Goal: Task Accomplishment & Management: Complete application form

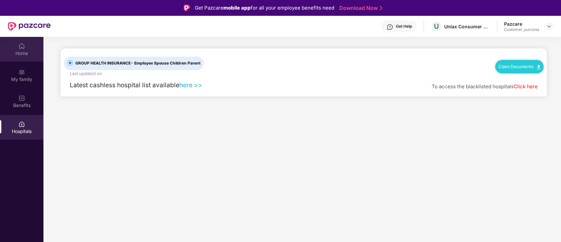
click at [26, 49] on div "Home" at bounding box center [21, 49] width 43 height 25
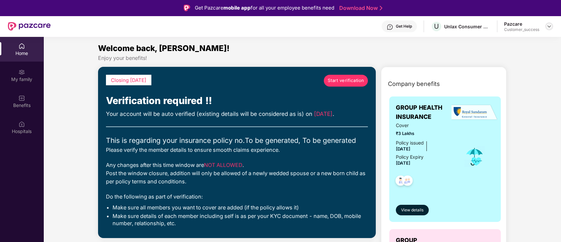
click at [549, 27] on img at bounding box center [548, 26] width 5 height 5
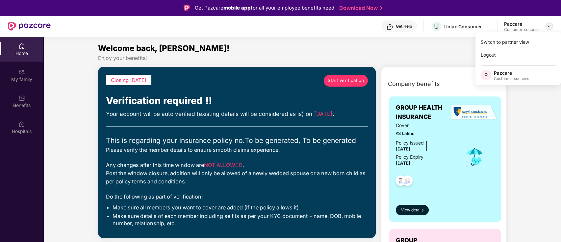
click at [549, 27] on img at bounding box center [548, 26] width 5 height 5
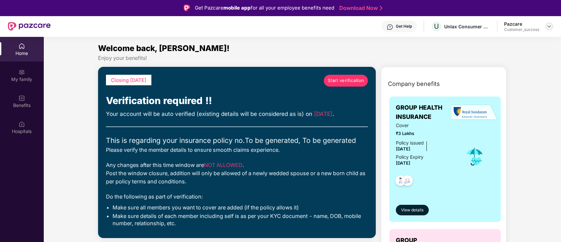
click at [549, 27] on img at bounding box center [548, 26] width 5 height 5
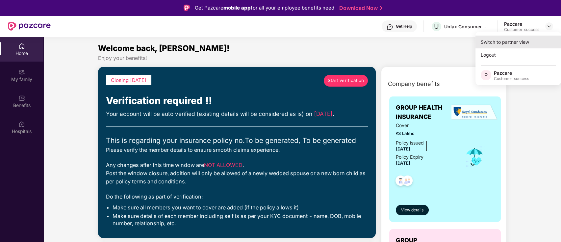
click at [531, 39] on div "Switch to partner view" at bounding box center [518, 42] width 86 height 13
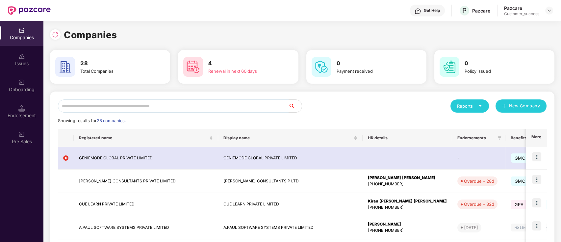
click at [168, 106] on input "text" at bounding box center [173, 105] width 231 height 13
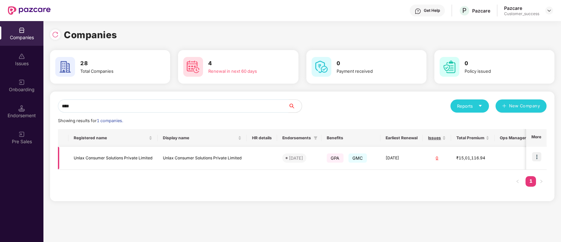
type input "****"
click at [538, 155] on img at bounding box center [536, 156] width 9 height 9
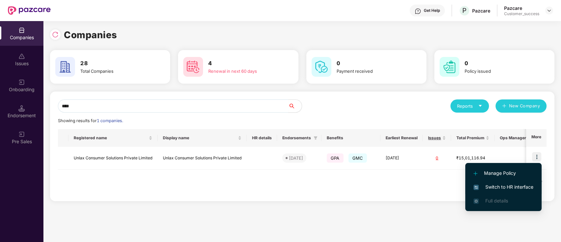
click at [497, 182] on li "Switch to HR interface" at bounding box center [503, 187] width 76 height 14
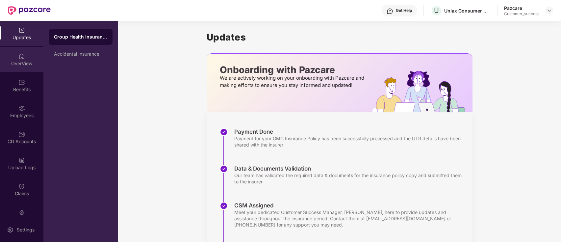
click at [23, 53] on img at bounding box center [21, 56] width 7 height 7
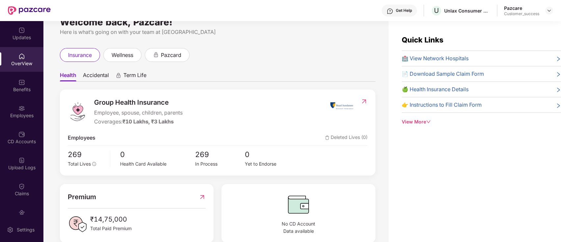
scroll to position [12, 0]
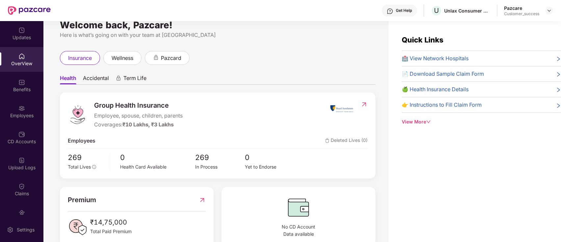
click at [107, 80] on span "Accidental" at bounding box center [96, 80] width 26 height 10
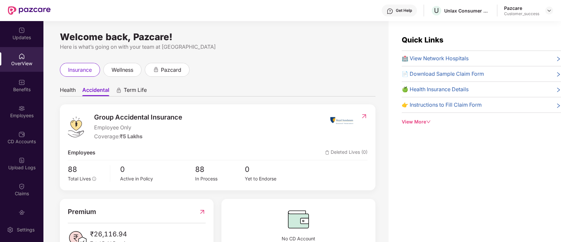
click at [69, 93] on span "Health" at bounding box center [68, 91] width 16 height 10
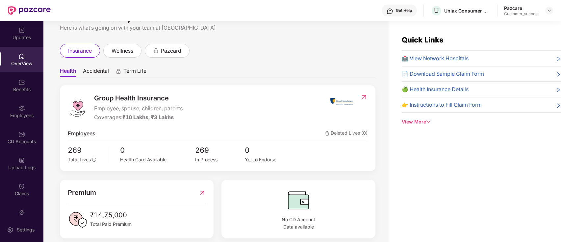
scroll to position [27, 0]
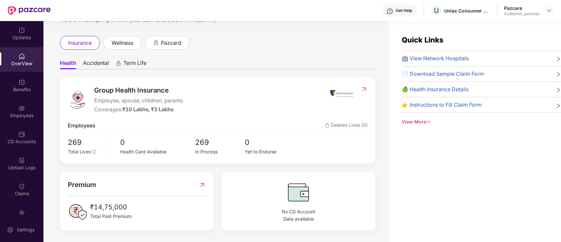
click at [427, 120] on icon "down" at bounding box center [428, 121] width 5 height 5
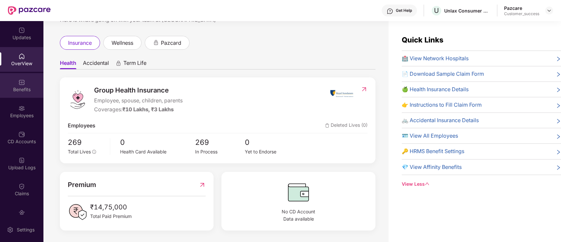
click at [21, 88] on div "Benefits" at bounding box center [21, 89] width 43 height 7
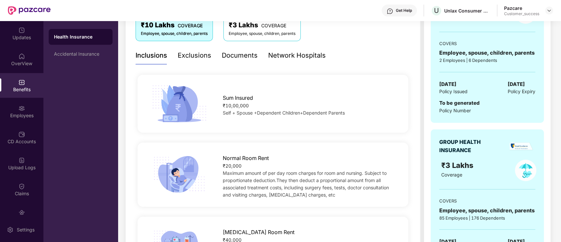
scroll to position [120, 0]
click at [198, 59] on div "Exclusions" at bounding box center [195, 55] width 34 height 10
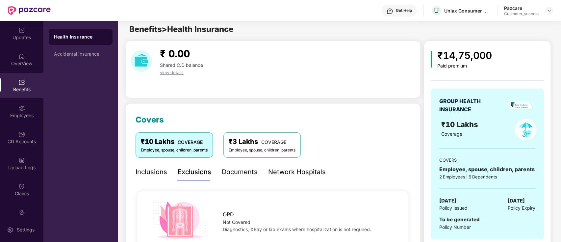
scroll to position [0, 0]
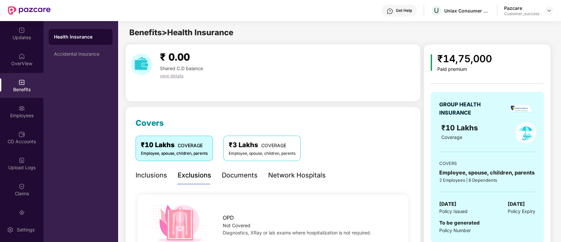
click at [230, 178] on div "Documents" at bounding box center [240, 175] width 36 height 10
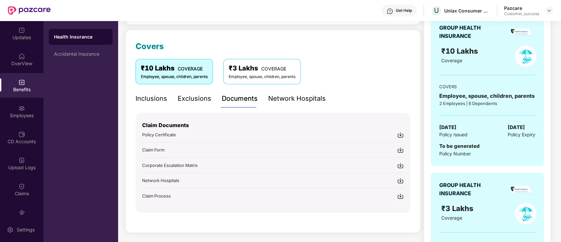
scroll to position [77, 0]
click at [12, 104] on div "Employees" at bounding box center [21, 111] width 43 height 25
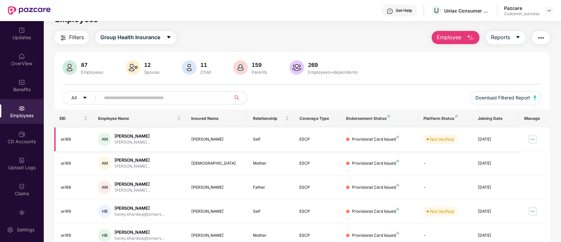
scroll to position [0, 0]
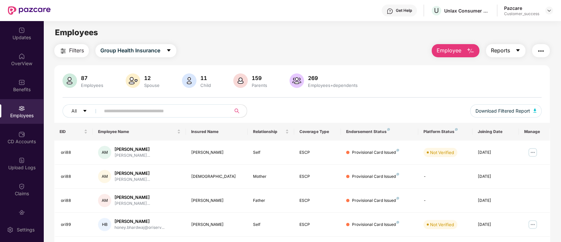
click at [506, 54] on span "Reports" at bounding box center [500, 50] width 19 height 8
click at [400, 78] on div "87 Employees 12 Spouse 11 Child 159 Parents 269 Employees+dependents" at bounding box center [301, 81] width 479 height 16
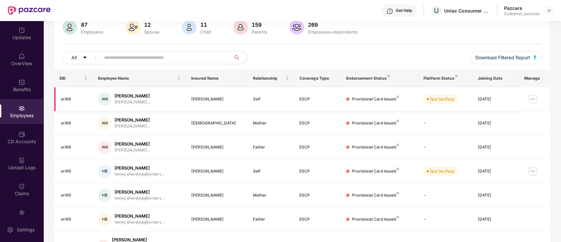
scroll to position [53, 0]
click at [17, 128] on div "CD Accounts" at bounding box center [21, 137] width 43 height 25
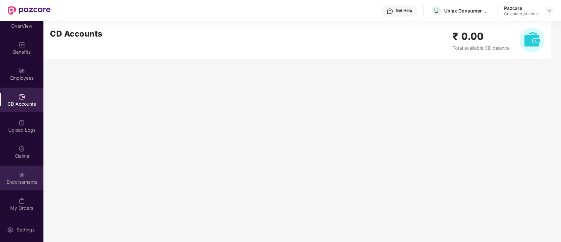
scroll to position [37, 0]
click at [34, 183] on div "Endorsements" at bounding box center [21, 182] width 43 height 7
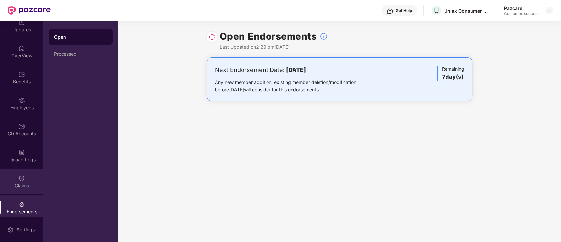
scroll to position [0, 0]
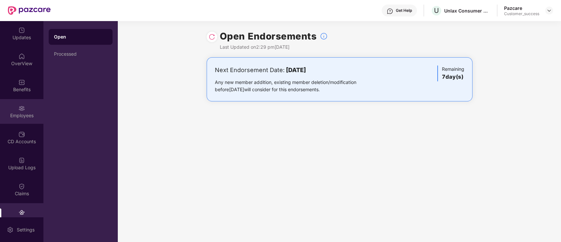
click at [23, 119] on div "Employees" at bounding box center [21, 111] width 43 height 25
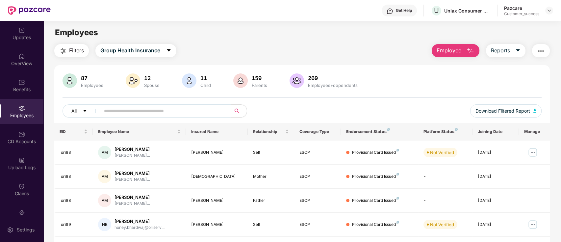
click at [461, 48] on button "Employee" at bounding box center [455, 50] width 48 height 13
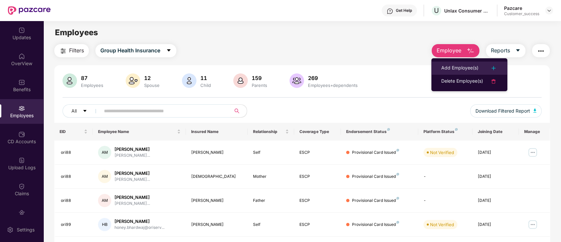
click at [477, 66] on div "Add Employee(s)" at bounding box center [459, 68] width 37 height 8
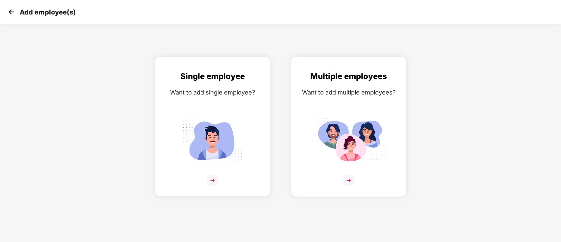
click at [350, 172] on div "Multiple employees Want to add multiple employees?" at bounding box center [348, 132] width 101 height 124
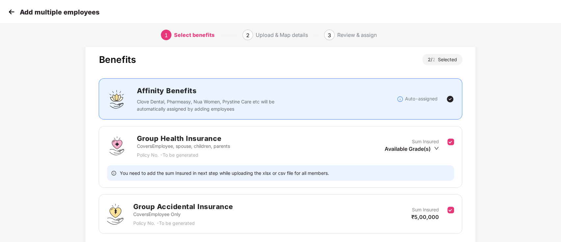
scroll to position [62, 0]
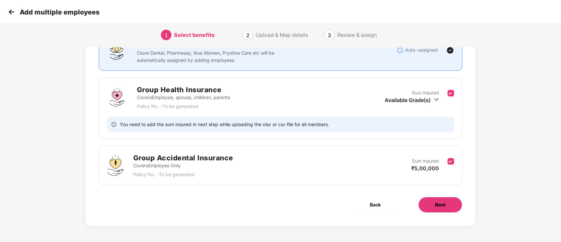
click at [431, 208] on button "Next" at bounding box center [440, 205] width 44 height 16
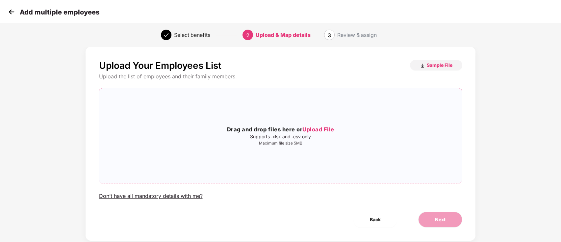
scroll to position [8, 0]
click at [13, 14] on img at bounding box center [12, 12] width 10 height 10
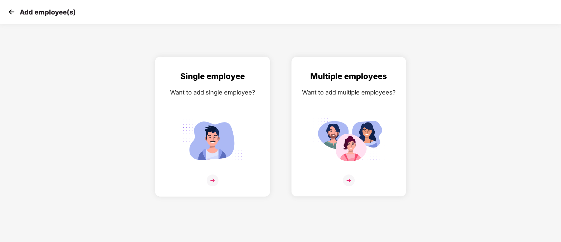
click at [213, 139] on img at bounding box center [213, 140] width 74 height 51
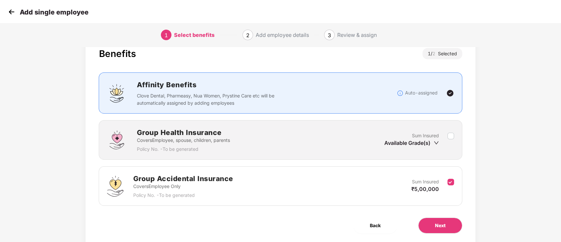
scroll to position [18, 0]
click at [12, 11] on img at bounding box center [12, 12] width 10 height 10
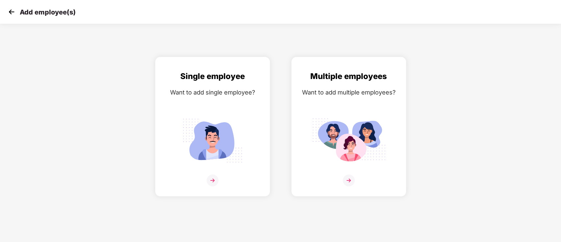
click at [12, 11] on img at bounding box center [12, 12] width 10 height 10
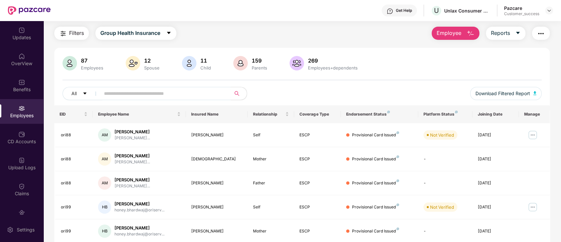
scroll to position [17, 0]
click at [454, 38] on button "Employee" at bounding box center [455, 33] width 48 height 13
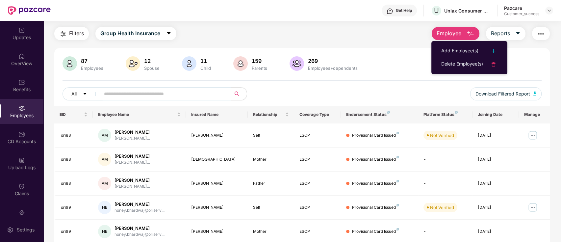
click at [400, 54] on div "87 Employees 12 Spouse 11 Child 159 Parents 269 Employees+dependents All Downlo…" at bounding box center [302, 225] width 496 height 355
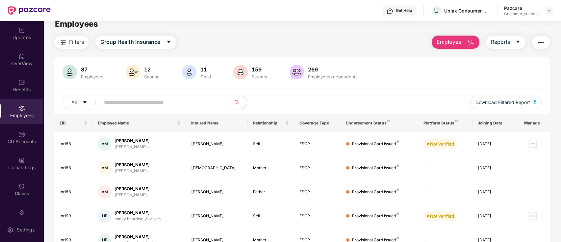
scroll to position [8, 0]
click at [454, 43] on span "Employee" at bounding box center [448, 42] width 25 height 8
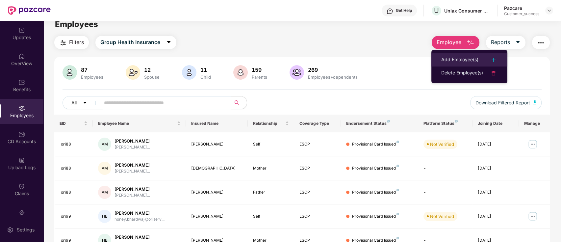
click at [464, 54] on li "Add Employee(s)" at bounding box center [469, 59] width 76 height 13
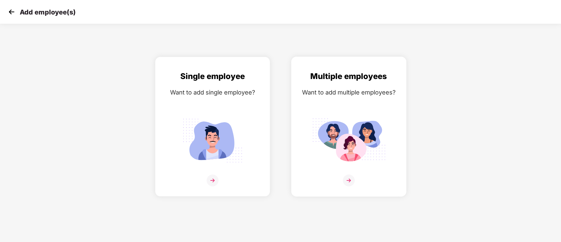
click at [337, 138] on img at bounding box center [349, 140] width 74 height 51
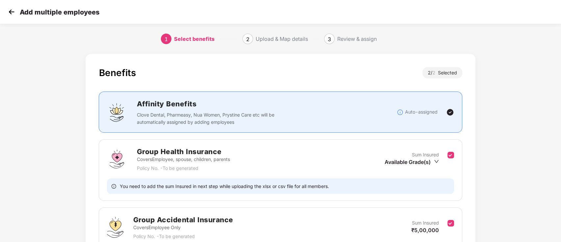
scroll to position [62, 0]
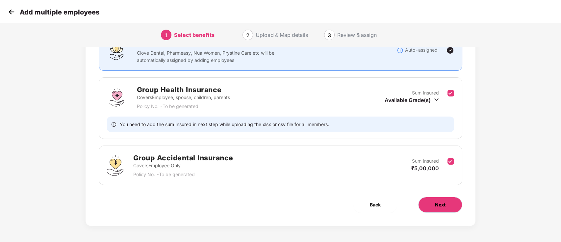
click at [453, 207] on button "Next" at bounding box center [440, 205] width 44 height 16
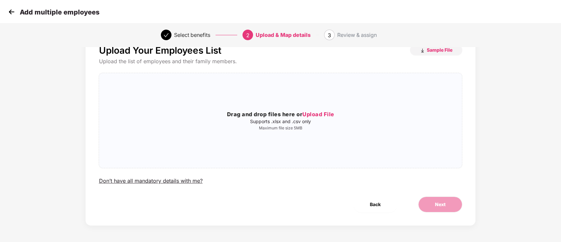
scroll to position [0, 0]
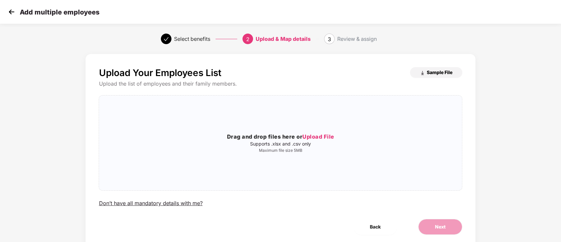
click at [435, 70] on span "Sample File" at bounding box center [440, 72] width 26 height 6
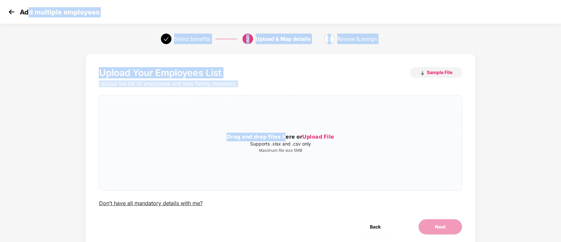
drag, startPoint x: 286, startPoint y: 117, endPoint x: 26, endPoint y: 19, distance: 278.2
click at [26, 19] on section "Add multiple employees Select benefits 2 Upload & Map details 3 Review & assign…" at bounding box center [280, 121] width 561 height 242
click at [24, 33] on div "Select benefits 2 Upload & Map details 3 Review & assign" at bounding box center [280, 39] width 561 height 24
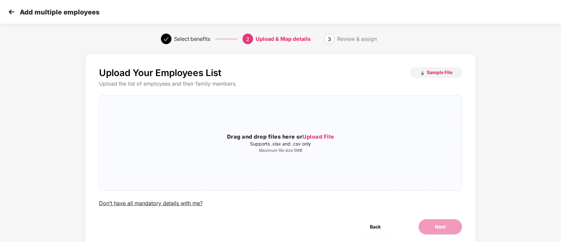
click at [10, 12] on img at bounding box center [12, 12] width 10 height 10
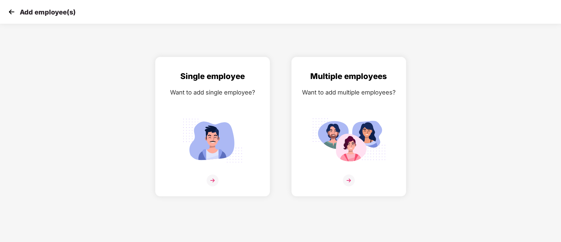
click at [10, 12] on img at bounding box center [12, 12] width 10 height 10
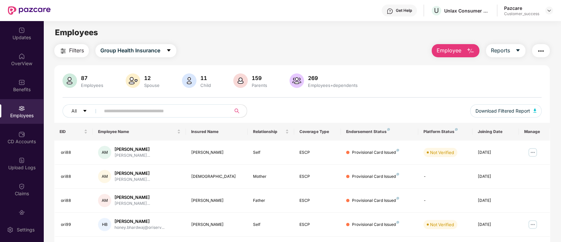
click at [453, 53] on span "Employee" at bounding box center [448, 50] width 25 height 8
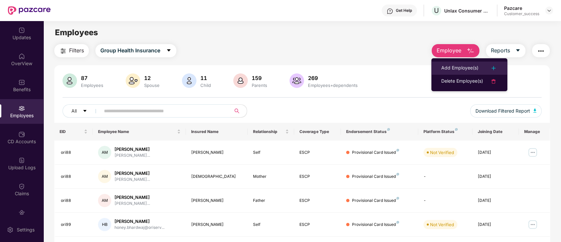
click at [460, 63] on li "Add Employee(s)" at bounding box center [469, 67] width 76 height 13
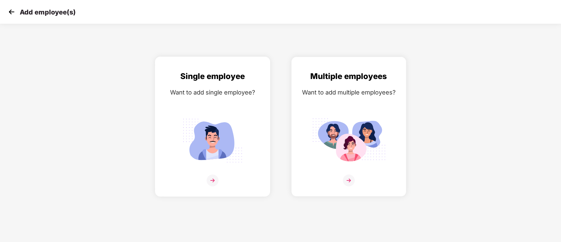
click at [239, 129] on img at bounding box center [213, 140] width 74 height 51
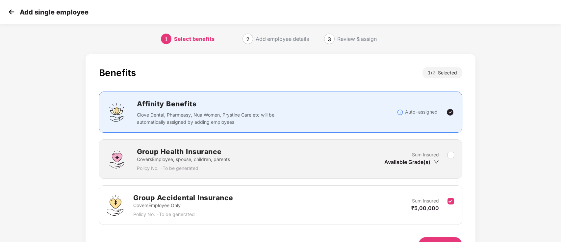
scroll to position [39, 0]
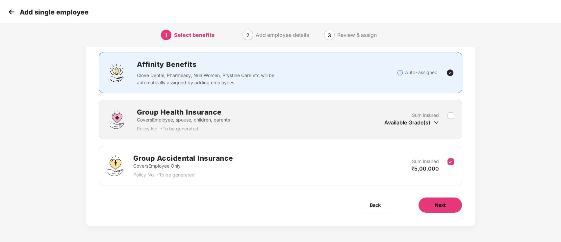
click at [435, 201] on span "Next" at bounding box center [440, 204] width 11 height 7
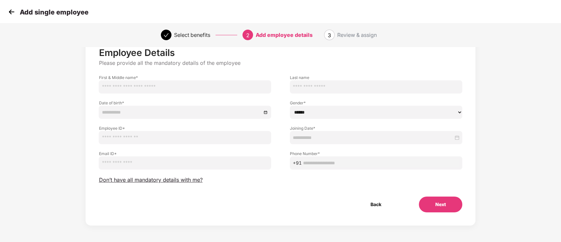
scroll to position [0, 0]
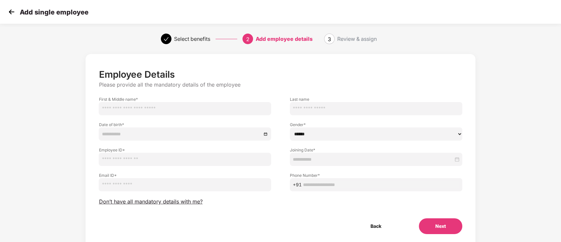
click at [203, 110] on input "text" at bounding box center [185, 108] width 172 height 13
click at [260, 122] on label "Date of birth *" at bounding box center [185, 125] width 172 height 6
click at [234, 109] on input "text" at bounding box center [185, 108] width 172 height 13
type input "*"
type input "*******"
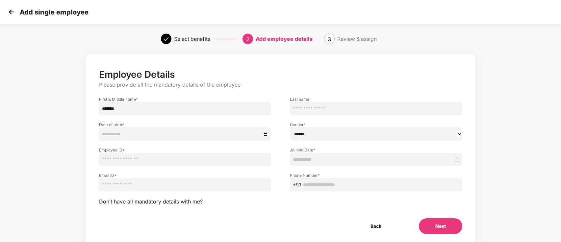
click at [328, 108] on input "text" at bounding box center [376, 108] width 172 height 13
type input "********"
click at [205, 137] on input at bounding box center [182, 133] width 160 height 7
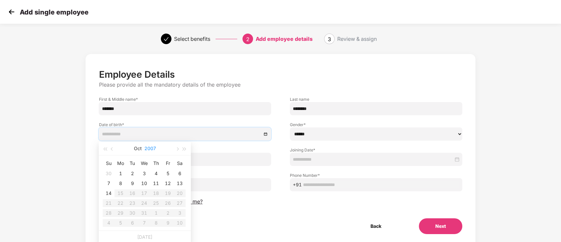
click at [148, 149] on button "2007" at bounding box center [150, 148] width 12 height 13
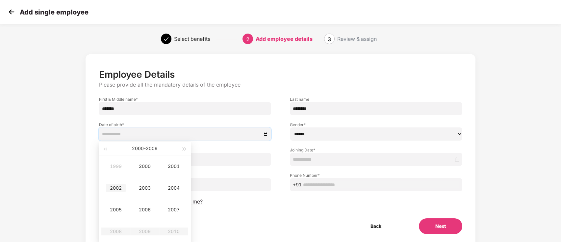
type input "**********"
click at [113, 188] on div "2002" at bounding box center [116, 188] width 20 height 8
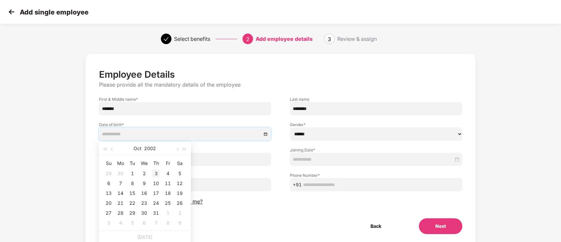
type input "**********"
click at [113, 151] on button "button" at bounding box center [112, 148] width 7 height 13
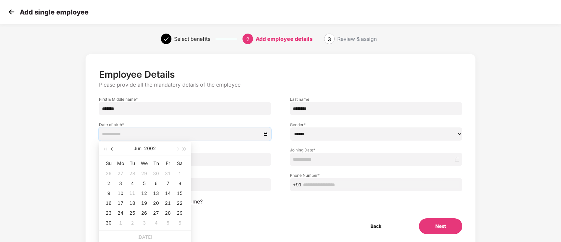
click at [113, 151] on button "button" at bounding box center [112, 148] width 7 height 13
type input "**********"
click at [167, 172] on div "5" at bounding box center [168, 173] width 8 height 8
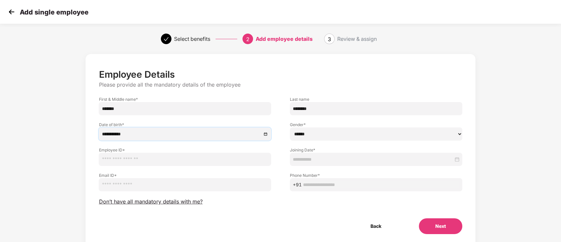
click at [336, 135] on select "****** **** ******" at bounding box center [376, 133] width 172 height 13
select select "******"
click at [290, 127] on select "****** **** ******" at bounding box center [376, 133] width 172 height 13
click at [245, 159] on input "text" at bounding box center [185, 159] width 172 height 13
type input "*"
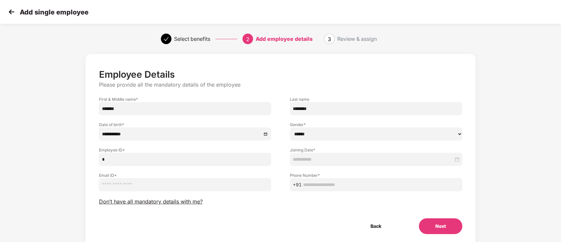
type input "*"
paste input "******"
type input "******"
click at [173, 191] on div at bounding box center [184, 191] width 191 height 0
click at [164, 188] on input "email" at bounding box center [185, 184] width 172 height 13
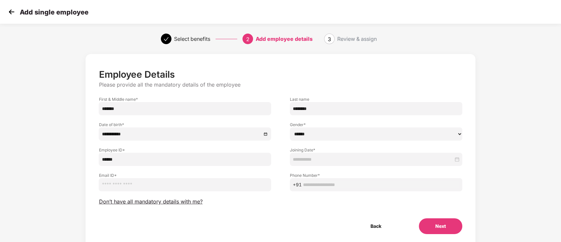
paste input "**********"
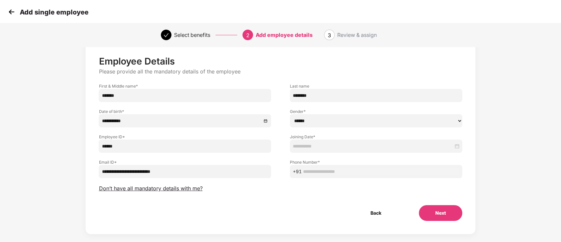
scroll to position [21, 0]
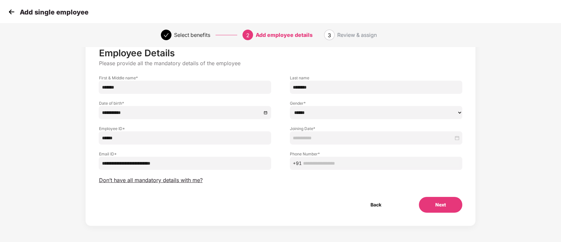
type input "**********"
click at [341, 165] on input "text" at bounding box center [381, 162] width 156 height 7
paste input "**********"
type input "**********"
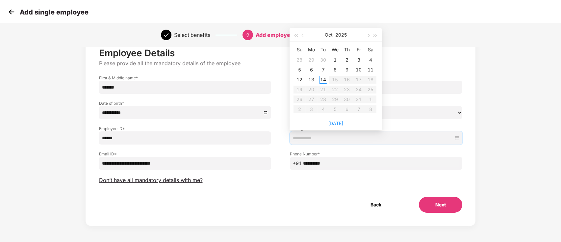
click at [330, 138] on input at bounding box center [373, 137] width 160 height 7
click at [304, 35] on span "button" at bounding box center [303, 35] width 3 height 3
click at [367, 35] on span "button" at bounding box center [367, 35] width 3 height 3
type input "**********"
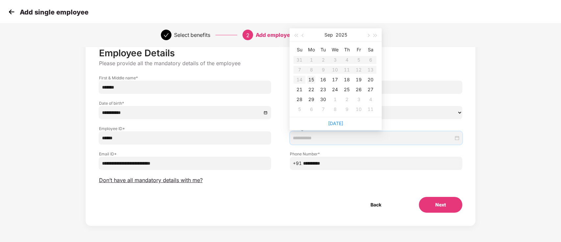
click at [314, 79] on div "15" at bounding box center [311, 80] width 8 height 8
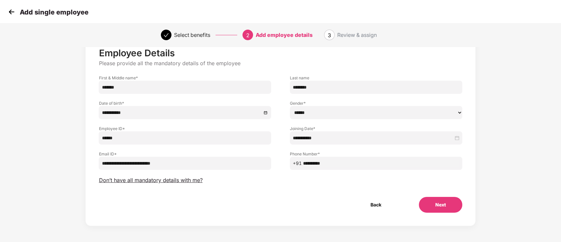
click at [465, 153] on div "**********" at bounding box center [376, 156] width 191 height 25
click at [440, 207] on button "Next" at bounding box center [440, 205] width 43 height 16
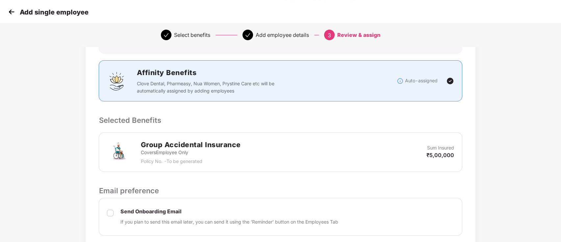
scroll to position [224, 0]
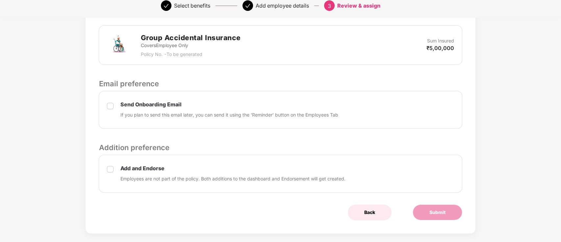
click at [372, 208] on span "Back" at bounding box center [369, 211] width 11 height 7
select select "******"
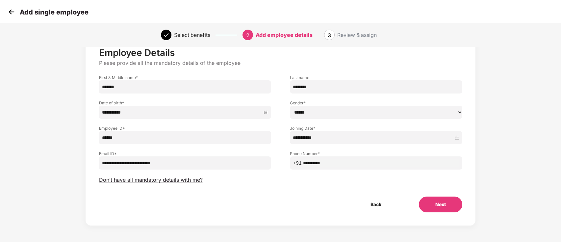
scroll to position [21, 0]
click at [188, 178] on span "Don’t have all mandatory details with me?" at bounding box center [151, 180] width 104 height 7
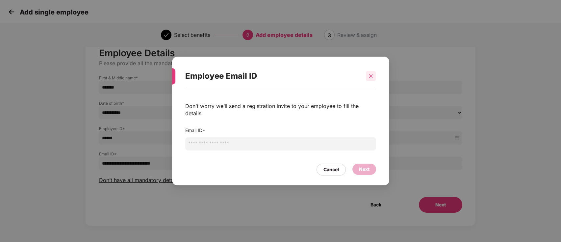
click at [373, 78] on icon "close" at bounding box center [370, 76] width 5 height 5
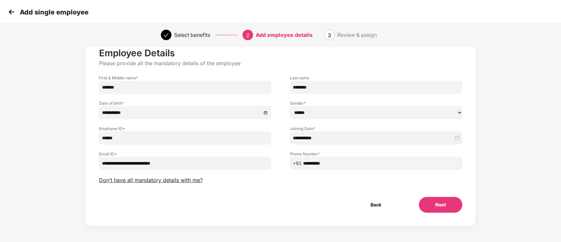
click at [15, 12] on img at bounding box center [12, 12] width 10 height 10
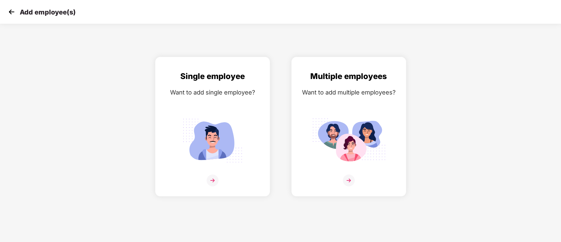
click at [15, 12] on img at bounding box center [12, 12] width 10 height 10
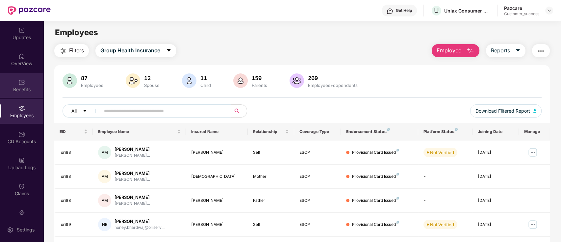
click at [20, 84] on img at bounding box center [21, 82] width 7 height 7
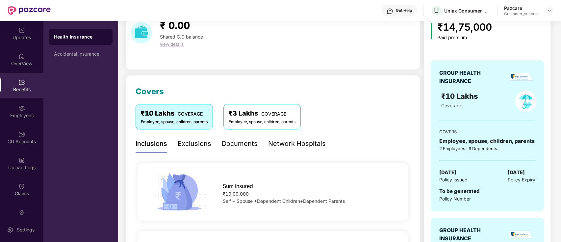
scroll to position [45, 0]
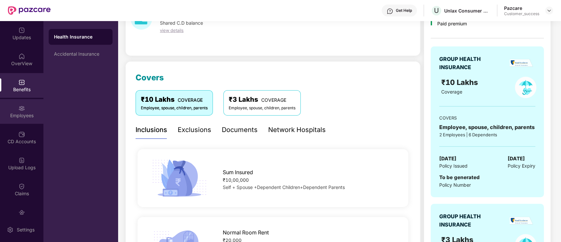
click at [26, 103] on div "Employees" at bounding box center [21, 111] width 43 height 25
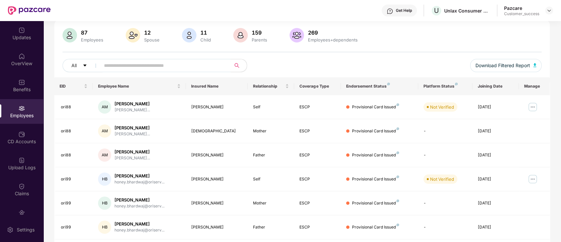
scroll to position [0, 0]
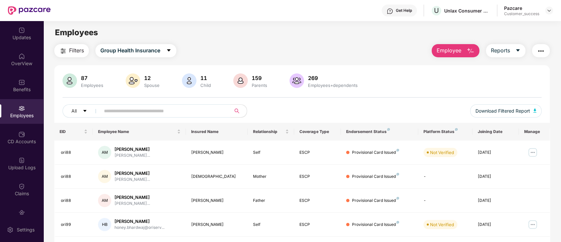
click at [462, 48] on button "Employee" at bounding box center [455, 50] width 48 height 13
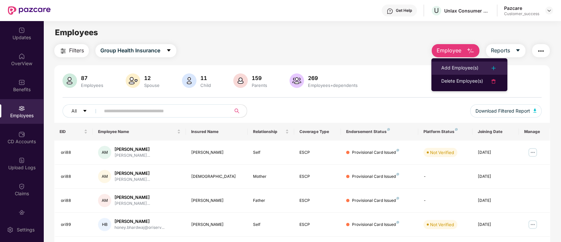
click at [469, 65] on div "Add Employee(s)" at bounding box center [459, 68] width 37 height 8
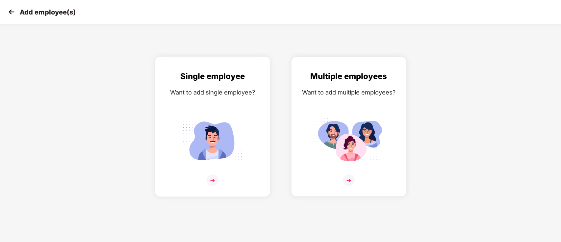
click at [228, 143] on img at bounding box center [213, 140] width 74 height 51
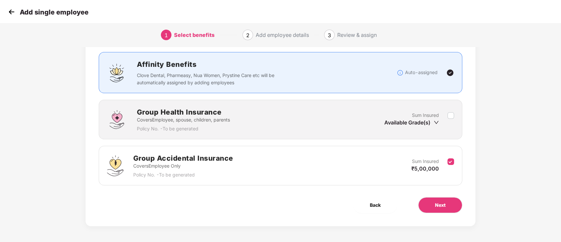
scroll to position [38, 0]
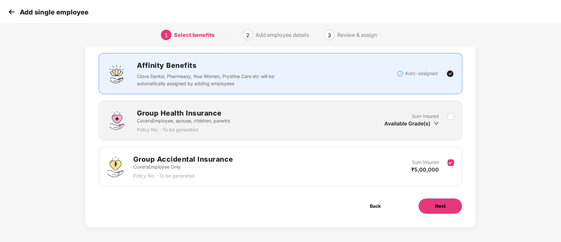
click at [441, 204] on span "Next" at bounding box center [440, 205] width 11 height 7
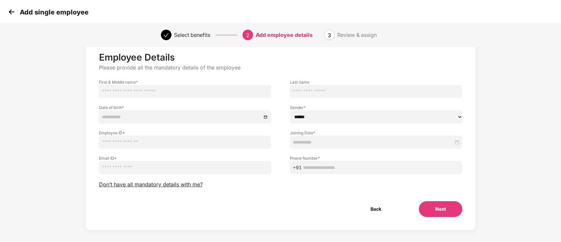
scroll to position [16, 0]
click at [193, 186] on span "Don’t have all mandatory details with me?" at bounding box center [151, 185] width 104 height 7
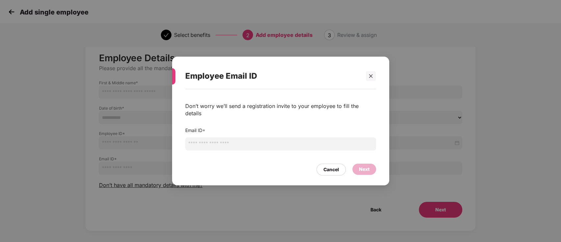
click at [274, 141] on input "email" at bounding box center [280, 143] width 191 height 13
type input "**********"
click at [366, 165] on div "Next" at bounding box center [364, 168] width 11 height 7
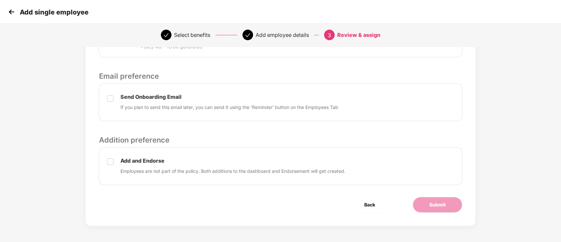
scroll to position [189, 0]
click at [441, 203] on span "Submit" at bounding box center [437, 204] width 16 height 7
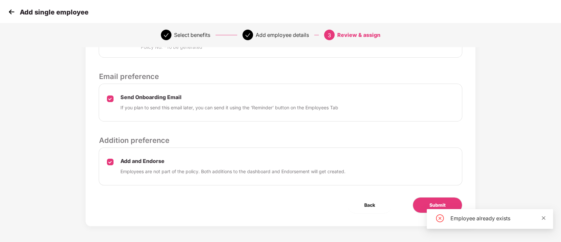
click at [545, 215] on span at bounding box center [543, 218] width 5 height 6
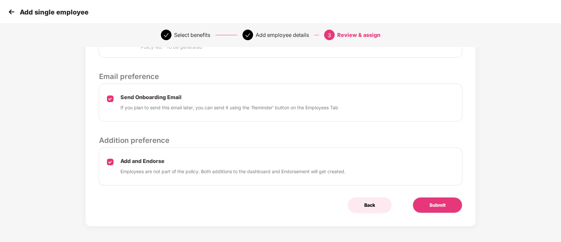
click at [374, 202] on span "Back" at bounding box center [369, 204] width 11 height 7
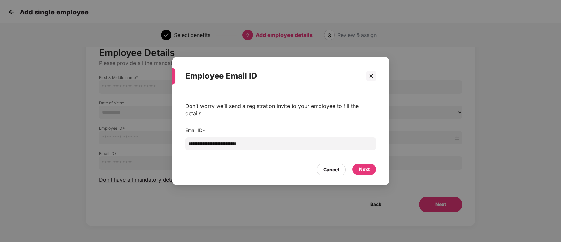
scroll to position [21, 0]
click at [374, 79] on div at bounding box center [371, 76] width 10 height 10
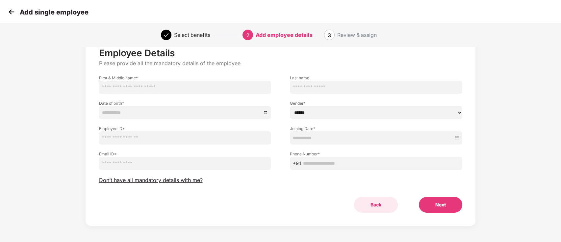
click at [379, 203] on button "Back" at bounding box center [376, 205] width 44 height 16
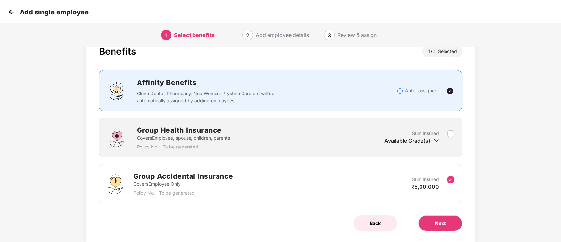
click at [379, 218] on button "Back" at bounding box center [375, 223] width 44 height 16
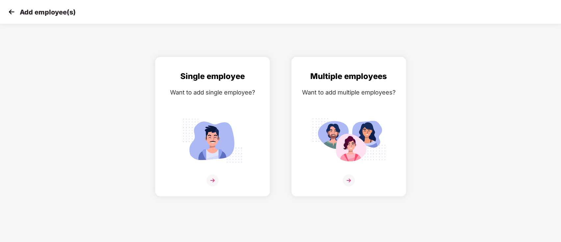
click at [14, 11] on img at bounding box center [12, 12] width 10 height 10
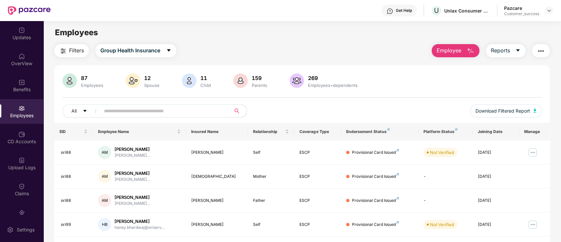
click at [160, 113] on input "text" at bounding box center [163, 111] width 118 height 10
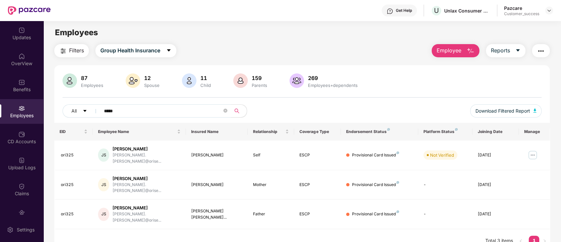
type input "*****"
click at [457, 51] on span "Employee" at bounding box center [448, 50] width 25 height 8
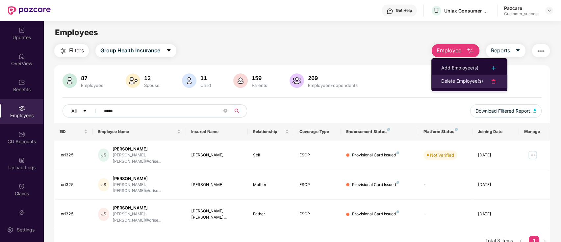
click at [456, 84] on div "Delete Employee(s)" at bounding box center [462, 81] width 42 height 8
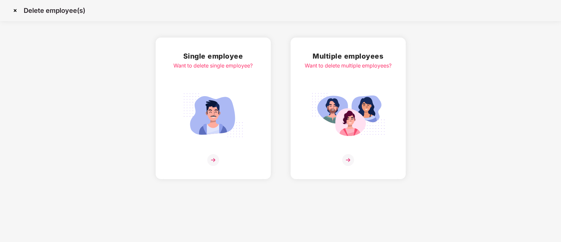
click at [353, 125] on img at bounding box center [348, 114] width 74 height 51
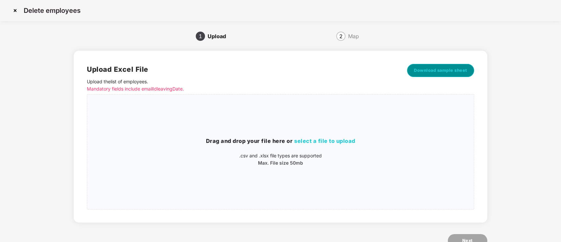
click at [431, 73] on span "Download sample sheet" at bounding box center [440, 70] width 53 height 7
click at [16, 11] on img at bounding box center [15, 10] width 11 height 11
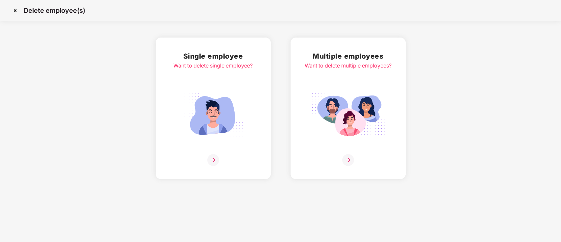
click at [16, 11] on img at bounding box center [15, 10] width 11 height 11
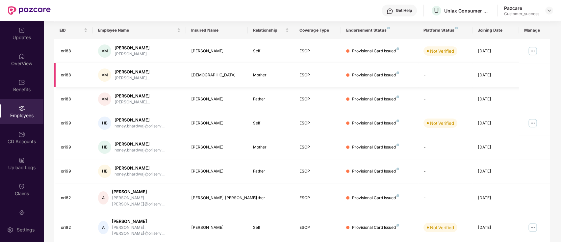
scroll to position [101, 0]
click at [24, 78] on div "Benefits" at bounding box center [21, 85] width 43 height 25
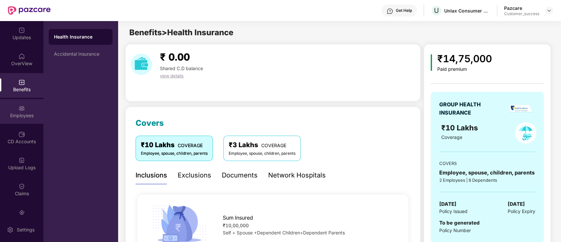
click at [28, 113] on div "Employees" at bounding box center [21, 115] width 43 height 7
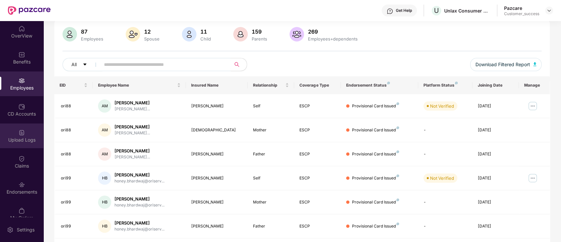
scroll to position [37, 0]
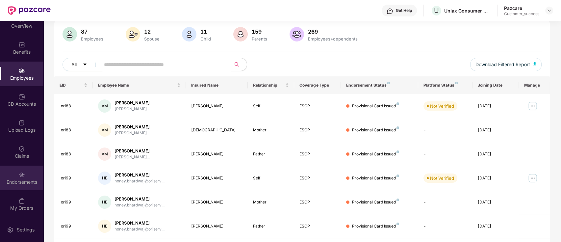
click at [13, 175] on div "Endorsements" at bounding box center [21, 177] width 43 height 25
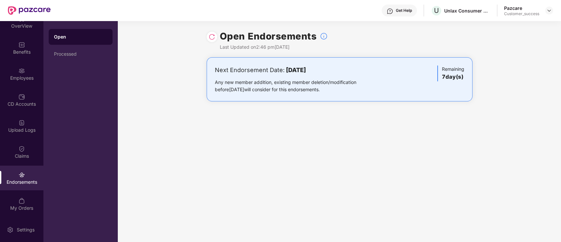
click at [361, 135] on div "Open Endorsements Last Updated on 2:46 pm, 14 Oct 2025 Next Endorsement Date: 2…" at bounding box center [339, 131] width 443 height 221
click at [93, 54] on div "Processed" at bounding box center [80, 53] width 53 height 5
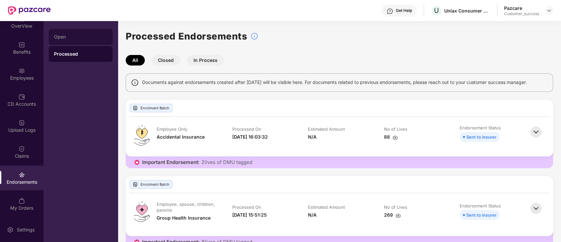
click at [88, 37] on div "Open" at bounding box center [80, 36] width 53 height 5
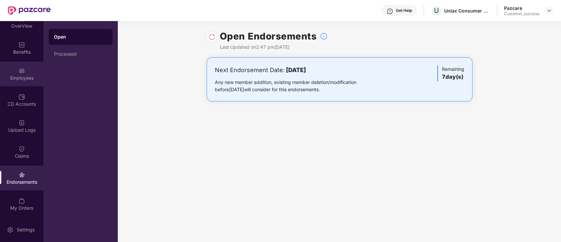
scroll to position [22, 0]
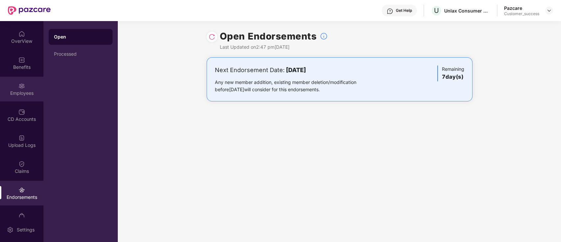
click at [24, 86] on div "Employees" at bounding box center [21, 89] width 43 height 25
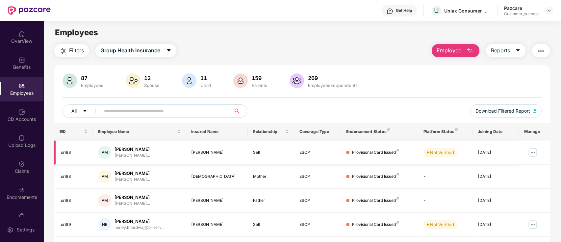
click at [534, 154] on img at bounding box center [532, 152] width 11 height 11
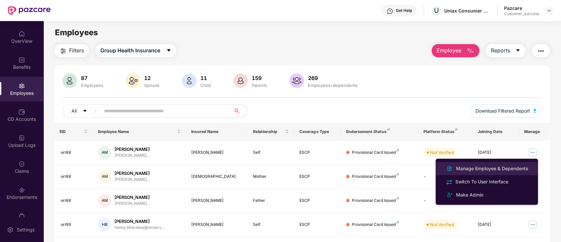
click at [513, 169] on div "Manage Employee & Dependents" at bounding box center [491, 168] width 75 height 7
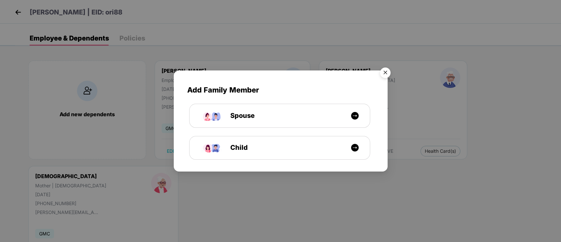
click at [385, 71] on img "Close" at bounding box center [385, 73] width 18 height 18
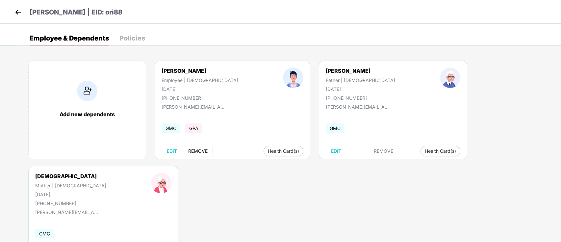
click at [197, 151] on span "REMOVE" at bounding box center [197, 150] width 19 height 5
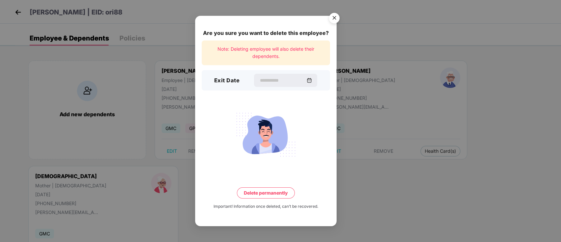
click at [334, 19] on img "Close" at bounding box center [334, 19] width 18 height 18
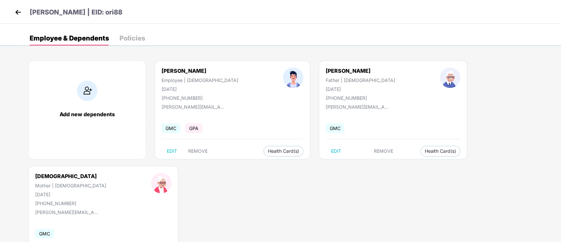
click at [19, 13] on img at bounding box center [18, 12] width 10 height 10
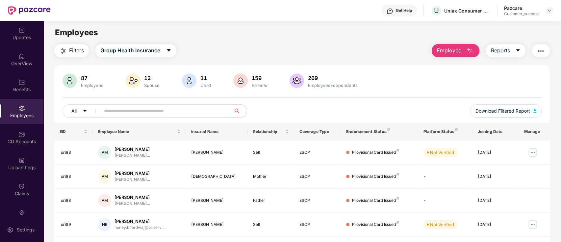
click at [189, 112] on input "text" at bounding box center [163, 111] width 118 height 10
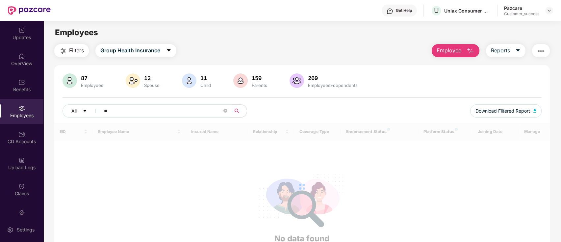
type input "*"
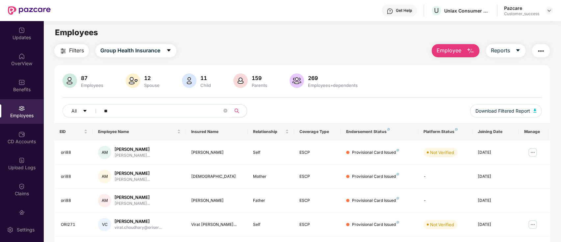
type input "*"
click at [76, 110] on span "All" at bounding box center [73, 110] width 5 height 7
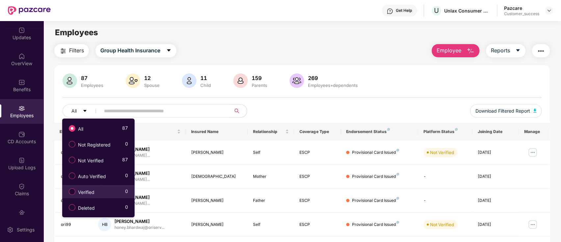
click at [98, 195] on label "Verified" at bounding box center [82, 191] width 35 height 11
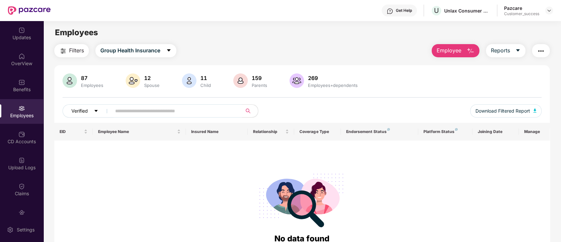
click at [92, 110] on button "Verified" at bounding box center [87, 110] width 51 height 13
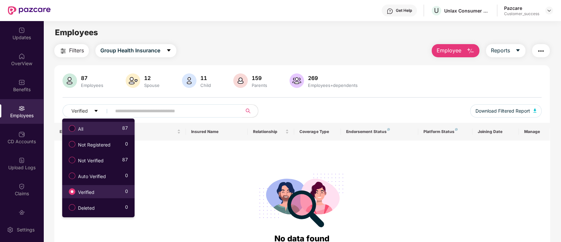
click at [93, 130] on div "All 87" at bounding box center [96, 128] width 62 height 11
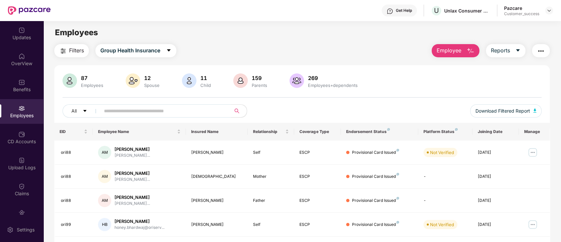
click at [201, 111] on input "text" at bounding box center [163, 111] width 118 height 10
click at [172, 114] on input "text" at bounding box center [163, 111] width 118 height 10
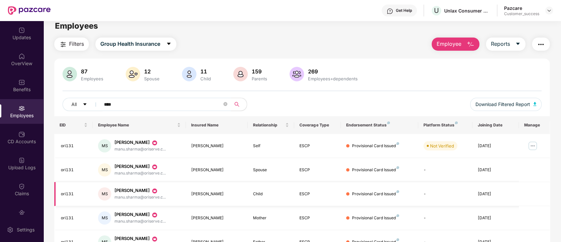
scroll to position [6, 0]
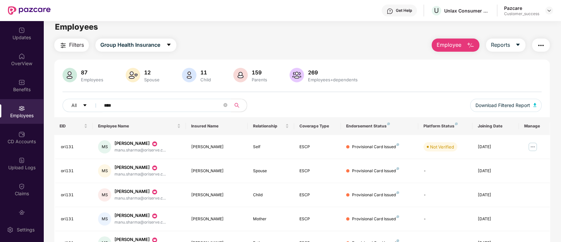
type input "****"
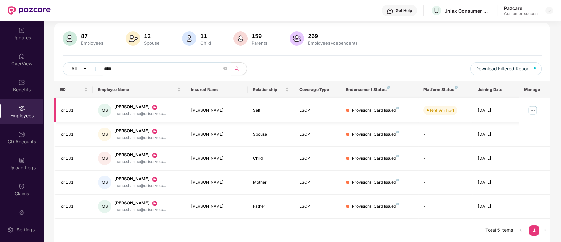
scroll to position [41, 0]
click at [226, 70] on icon "close-circle" at bounding box center [225, 69] width 4 height 4
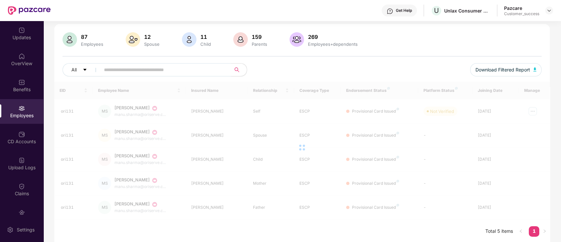
click at [179, 70] on input "text" at bounding box center [163, 70] width 118 height 10
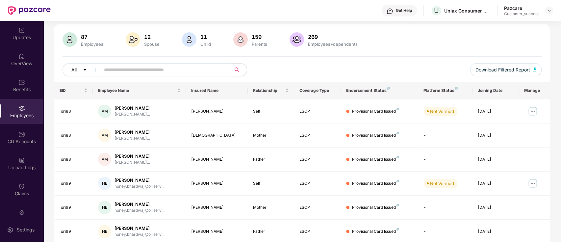
scroll to position [0, 0]
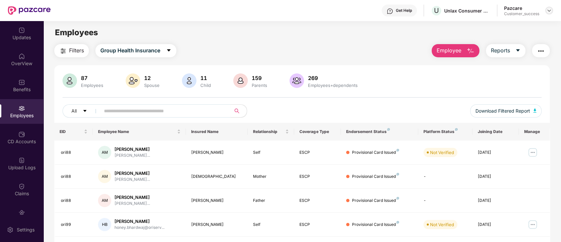
click at [547, 9] on img at bounding box center [548, 10] width 5 height 5
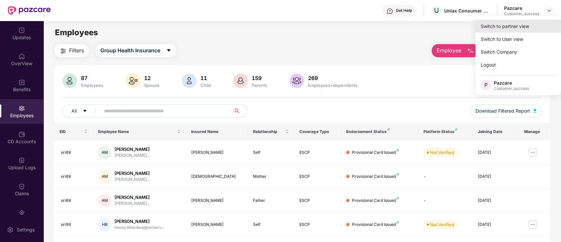
click at [519, 25] on div "Switch to partner view" at bounding box center [518, 26] width 86 height 13
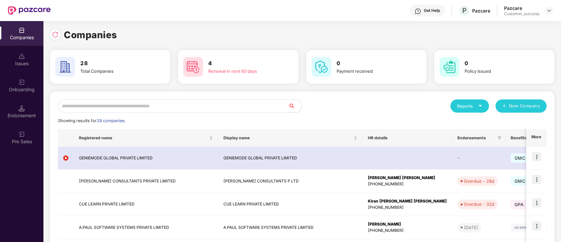
click at [149, 103] on input "text" at bounding box center [173, 105] width 231 height 13
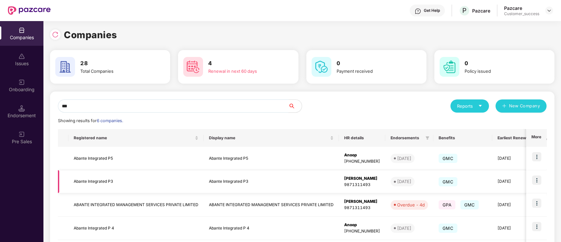
type input "***"
click at [533, 177] on img at bounding box center [536, 179] width 9 height 9
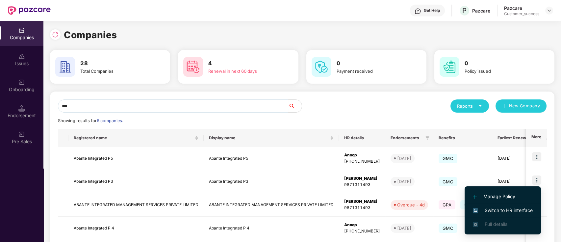
click at [498, 208] on span "Switch to HR interface" at bounding box center [503, 210] width 60 height 7
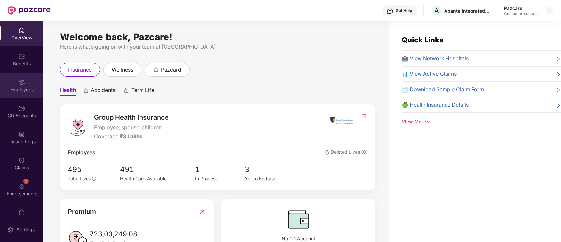
click at [18, 82] on img at bounding box center [21, 82] width 7 height 7
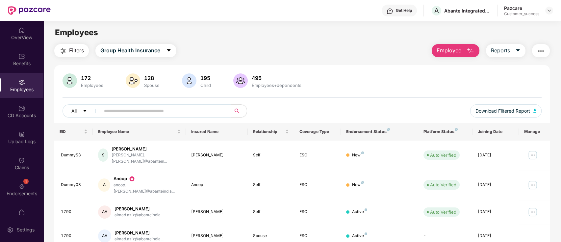
click at [150, 117] on div "All Download Filtered Report" at bounding box center [301, 113] width 479 height 18
click at [142, 111] on input "text" at bounding box center [163, 111] width 118 height 10
click at [532, 207] on img at bounding box center [532, 212] width 11 height 11
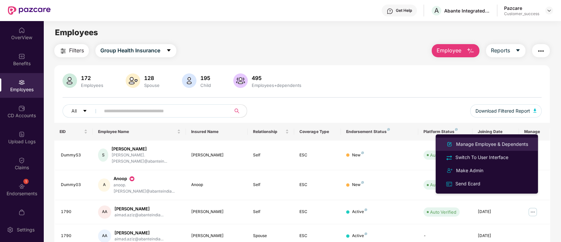
click at [489, 146] on div "Manage Employee & Dependents" at bounding box center [491, 143] width 75 height 7
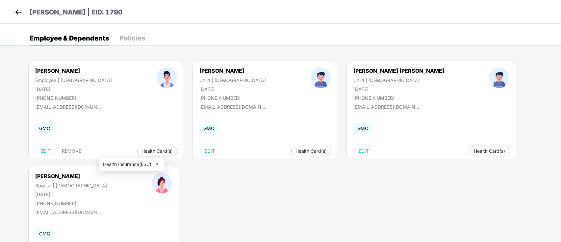
click at [132, 163] on span "Health Insurance(ESC)" at bounding box center [132, 163] width 58 height 7
click at [18, 12] on img at bounding box center [18, 12] width 10 height 10
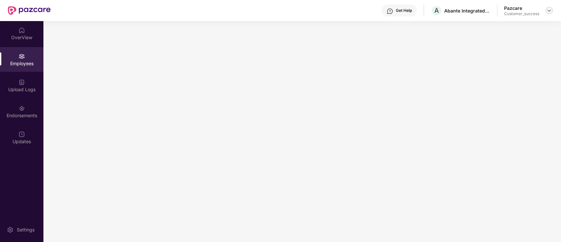
click at [550, 11] on img at bounding box center [548, 10] width 5 height 5
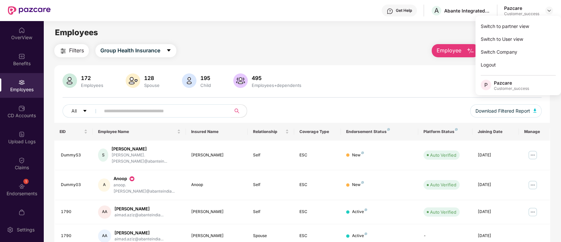
click at [220, 109] on input "text" at bounding box center [163, 111] width 118 height 10
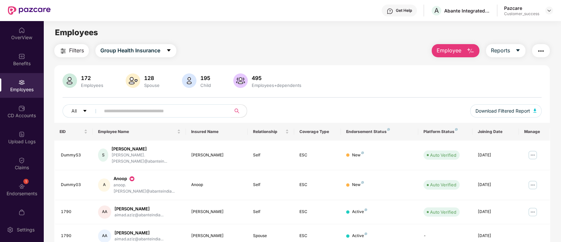
click at [198, 111] on input "text" at bounding box center [163, 111] width 118 height 10
